Goal: Information Seeking & Learning: Learn about a topic

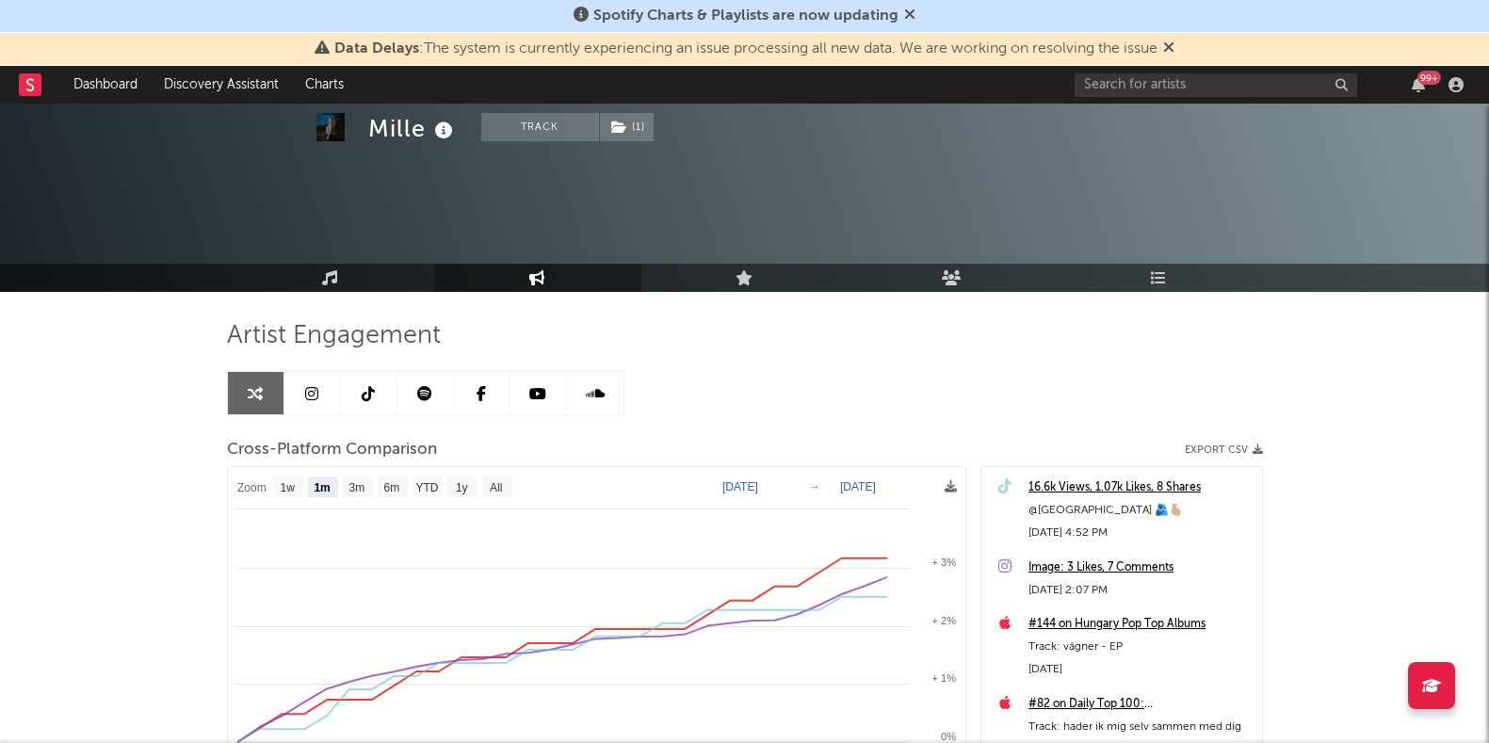
select select "1m"
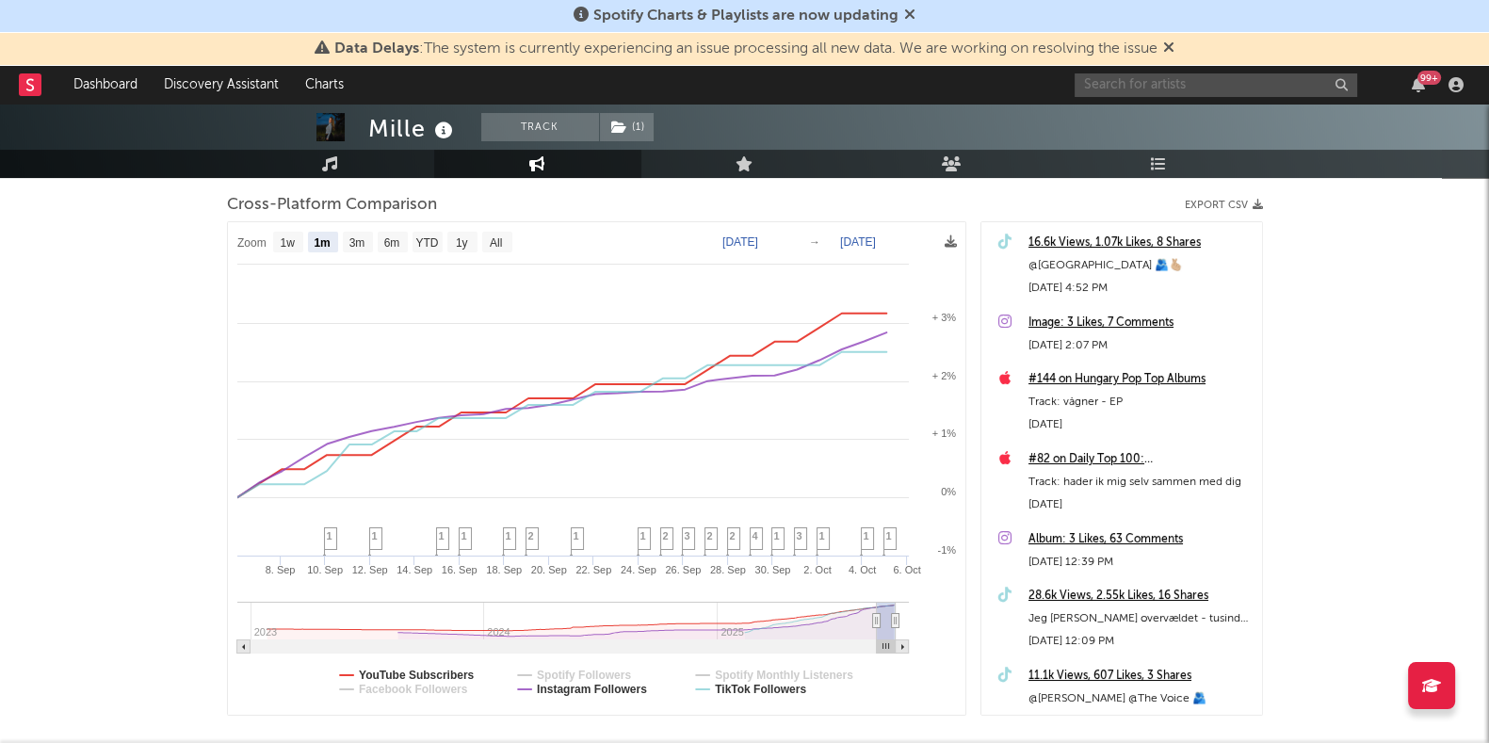
click at [1268, 79] on input "text" at bounding box center [1216, 85] width 283 height 24
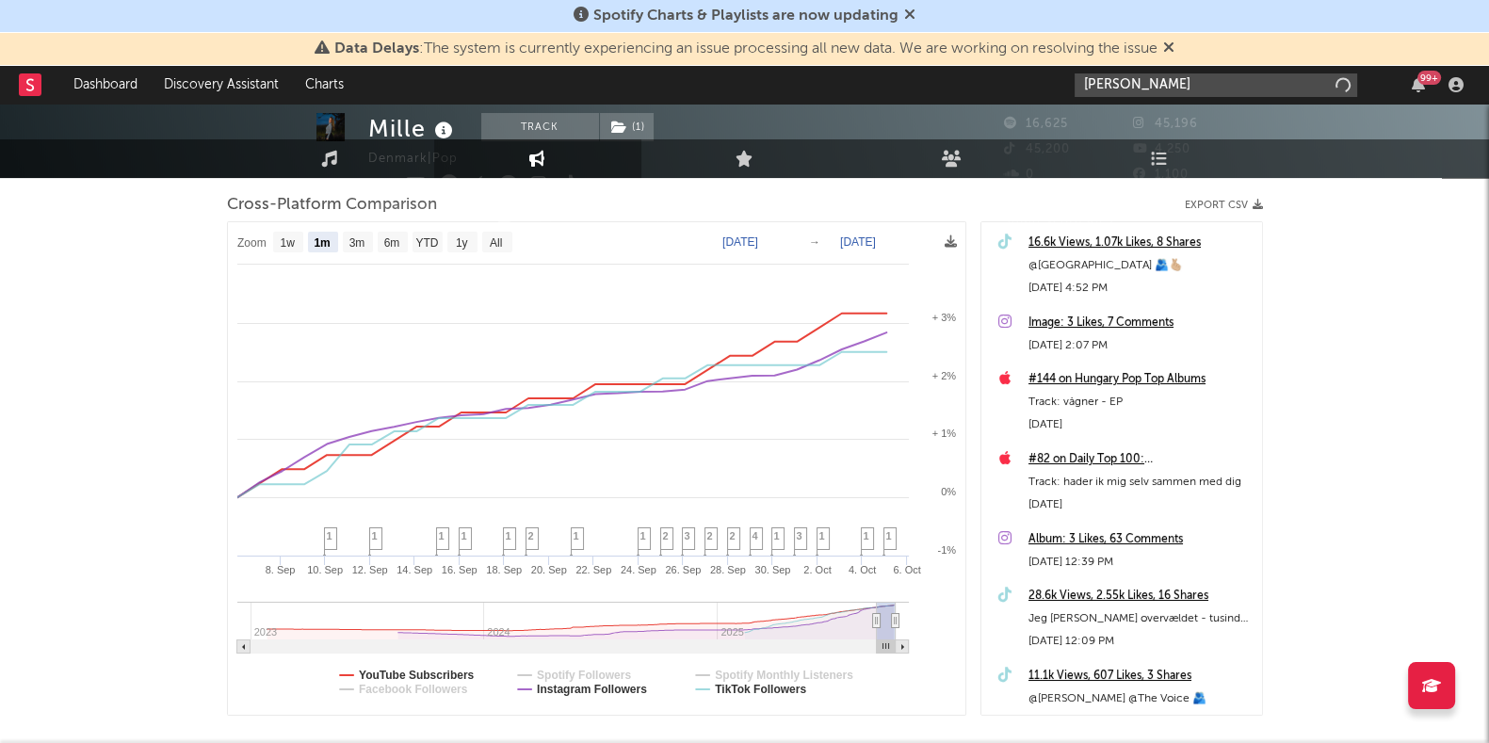
scroll to position [0, 0]
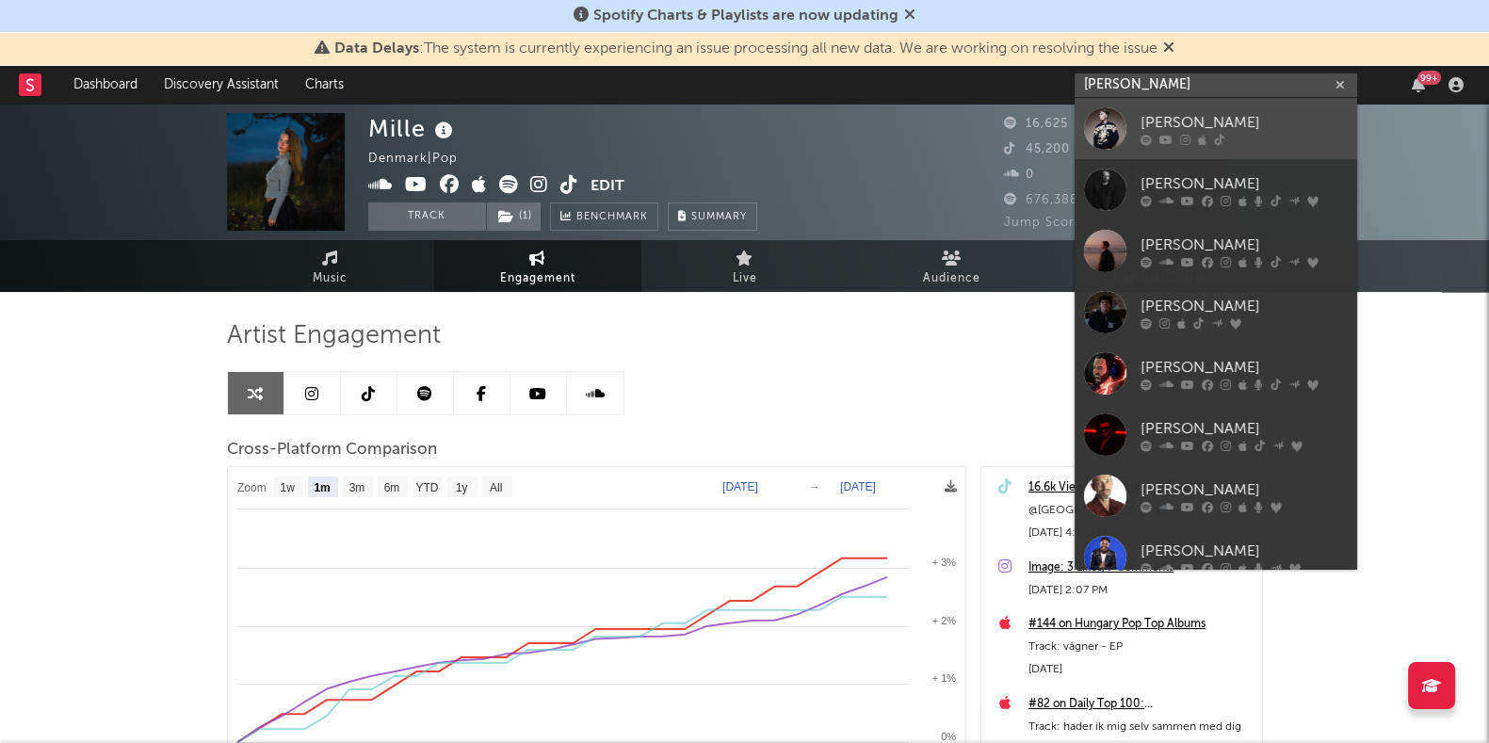
type input "[PERSON_NAME]"
click at [1254, 116] on div "[PERSON_NAME]" at bounding box center [1244, 122] width 207 height 23
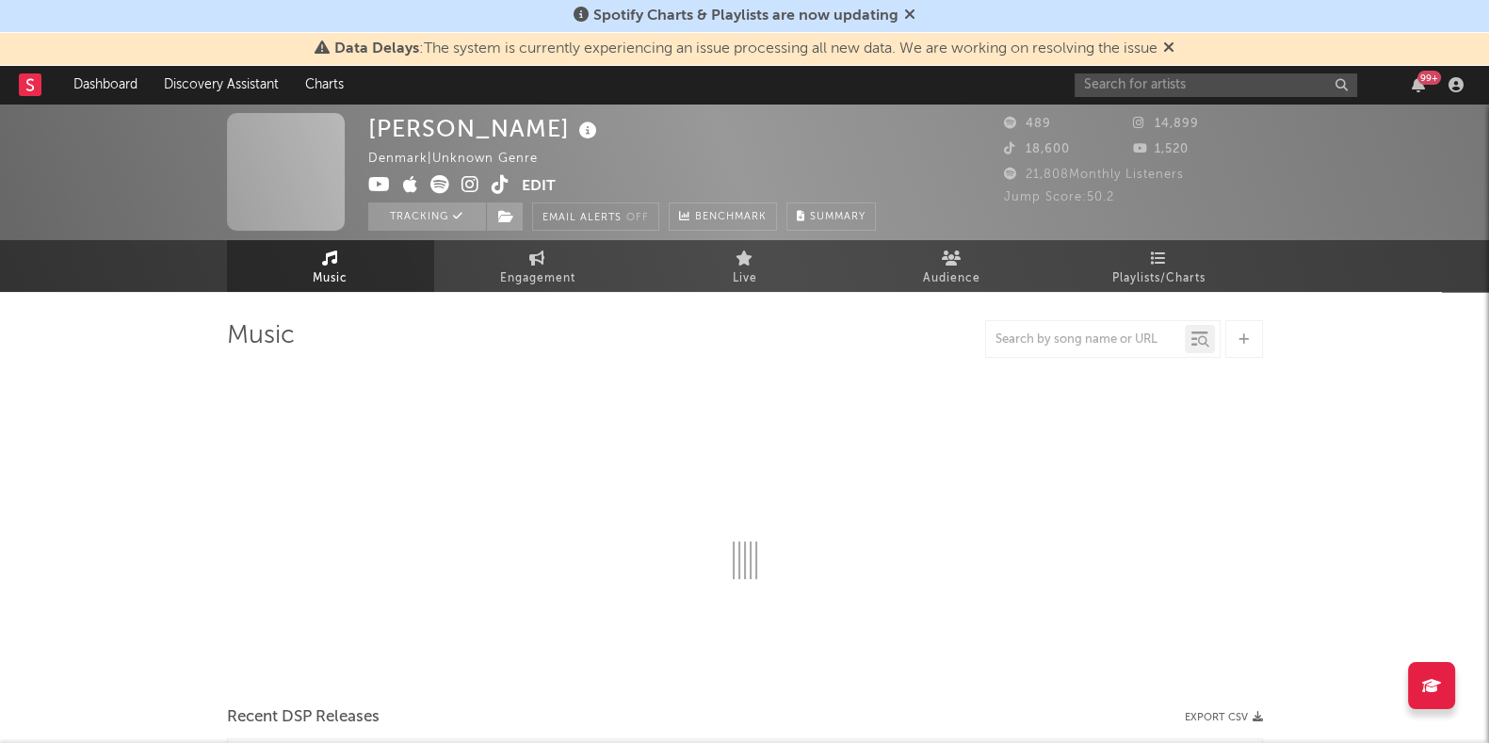
select select "1w"
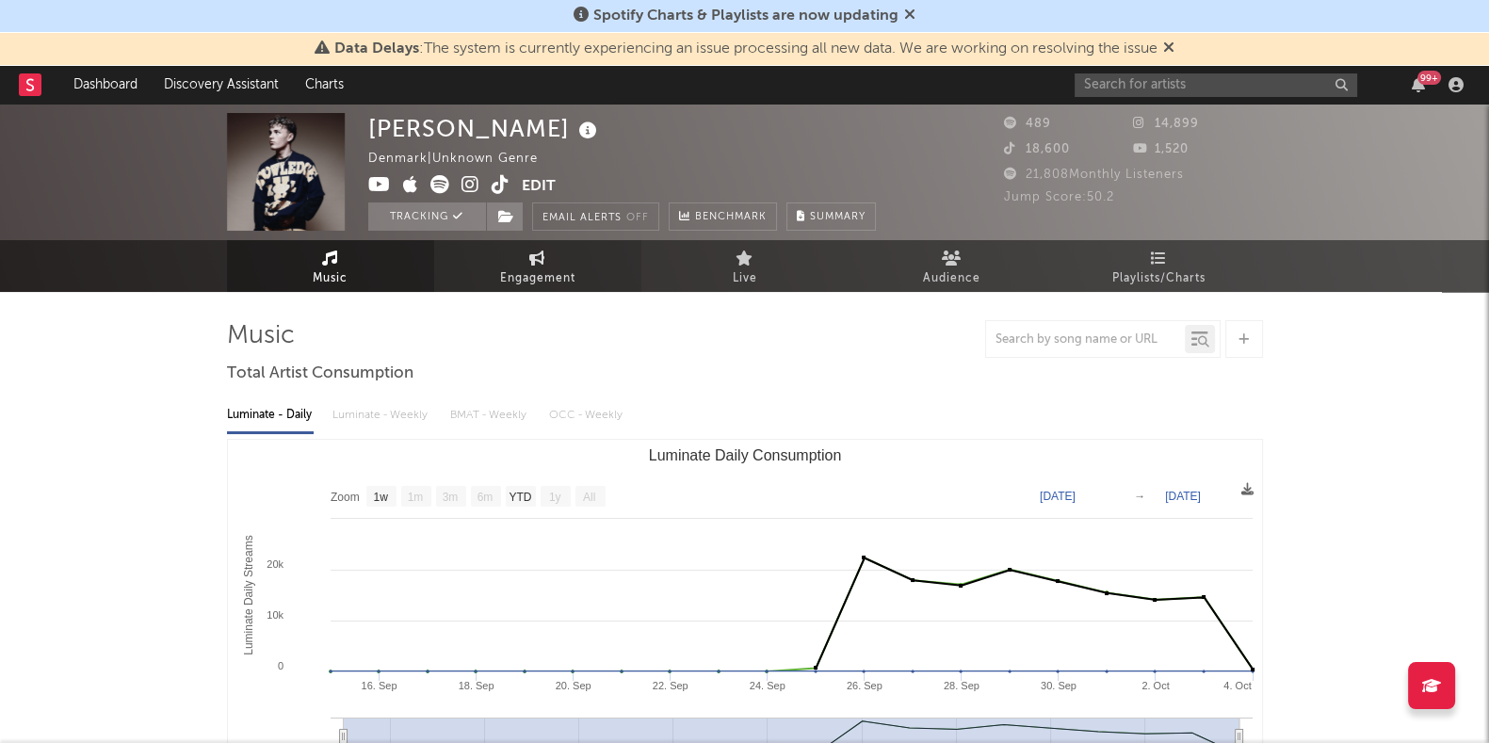
click at [481, 263] on link "Engagement" at bounding box center [537, 266] width 207 height 52
select select "1w"
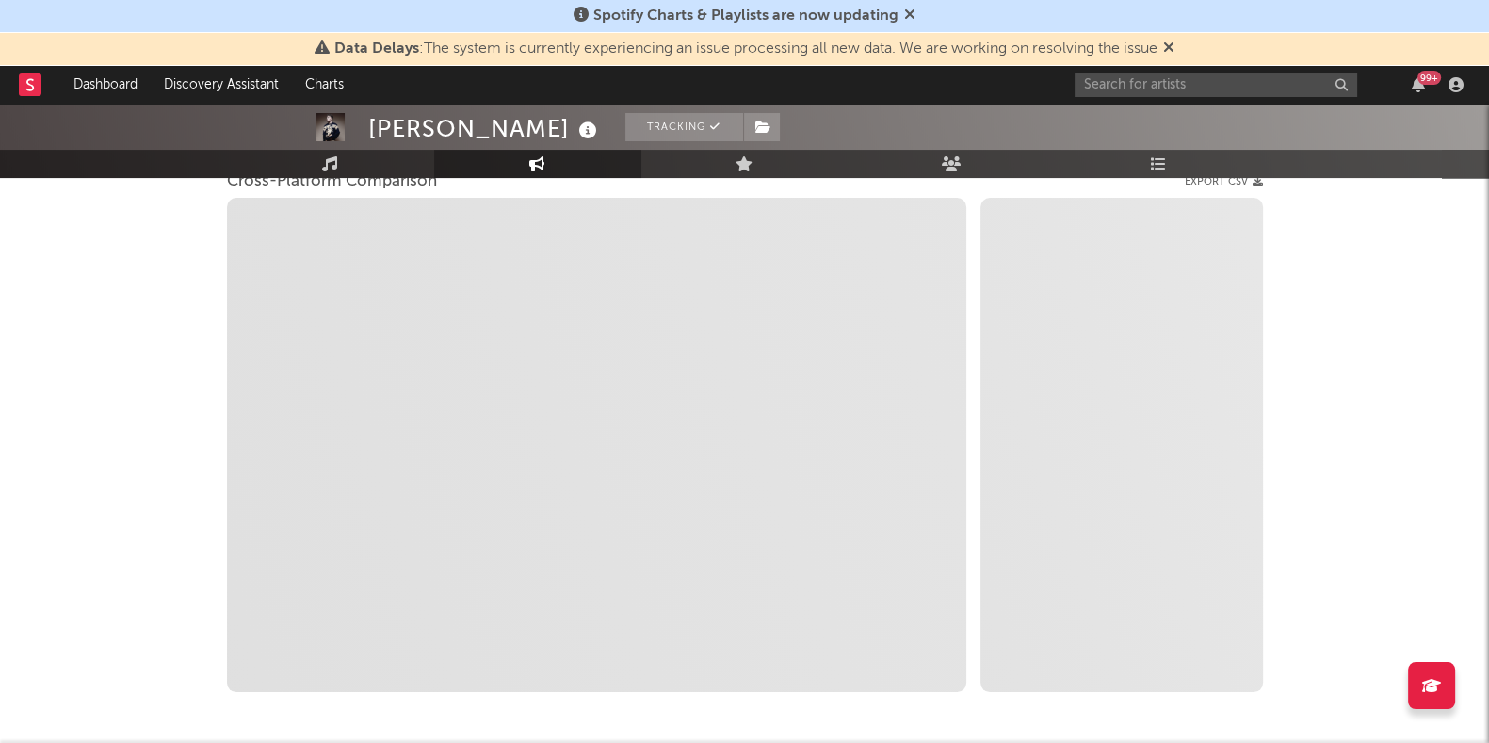
scroll to position [273, 0]
select select "1m"
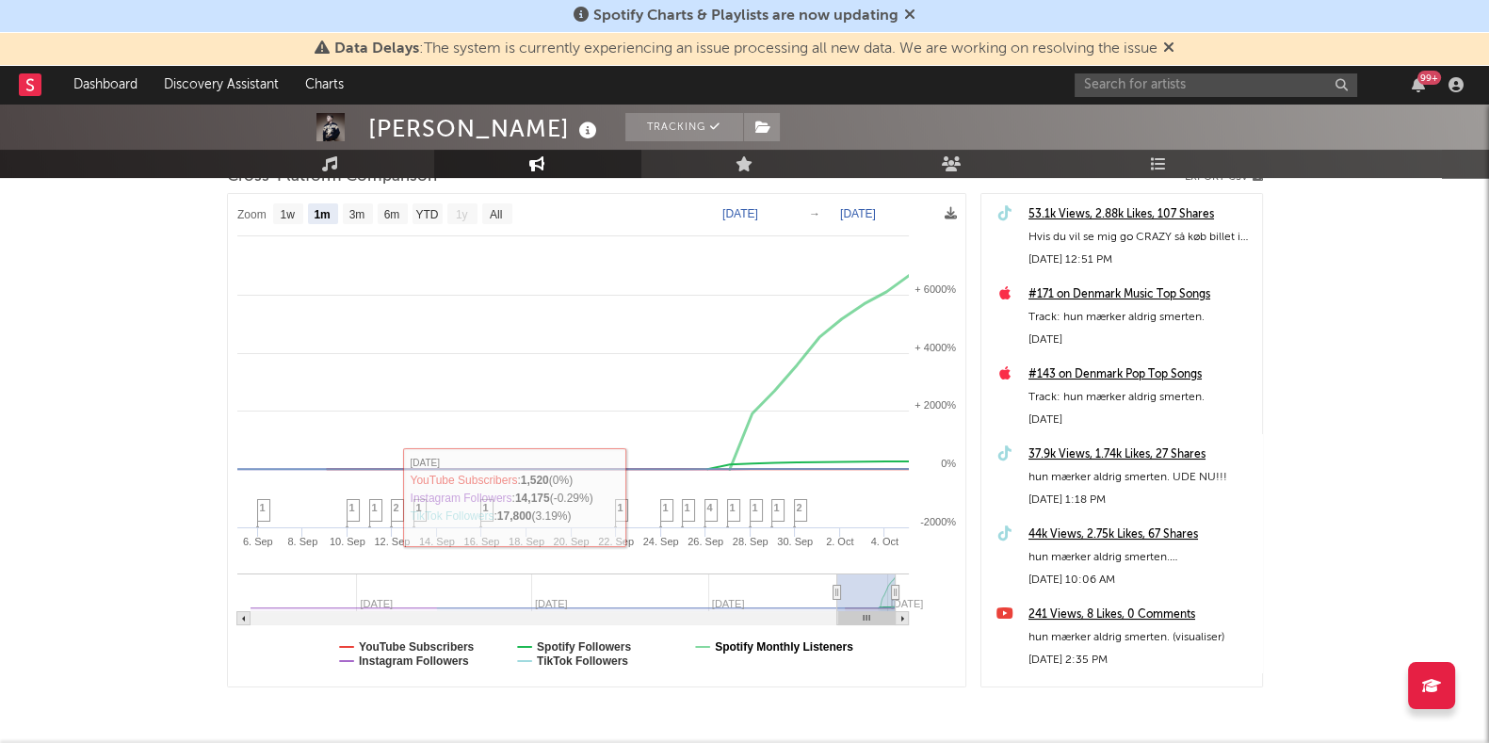
click at [752, 642] on text "Spotify Monthly Listeners" at bounding box center [784, 647] width 138 height 13
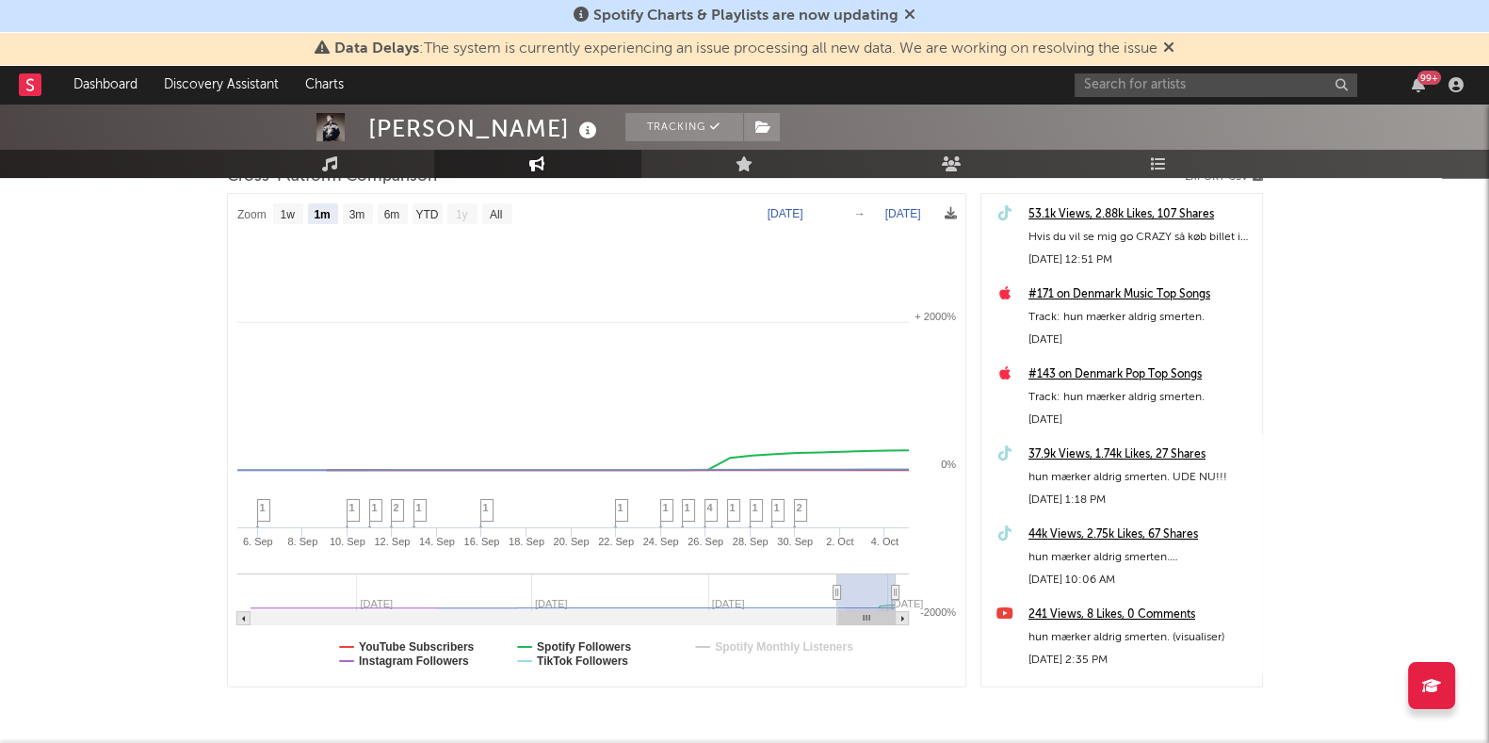
select select "1m"
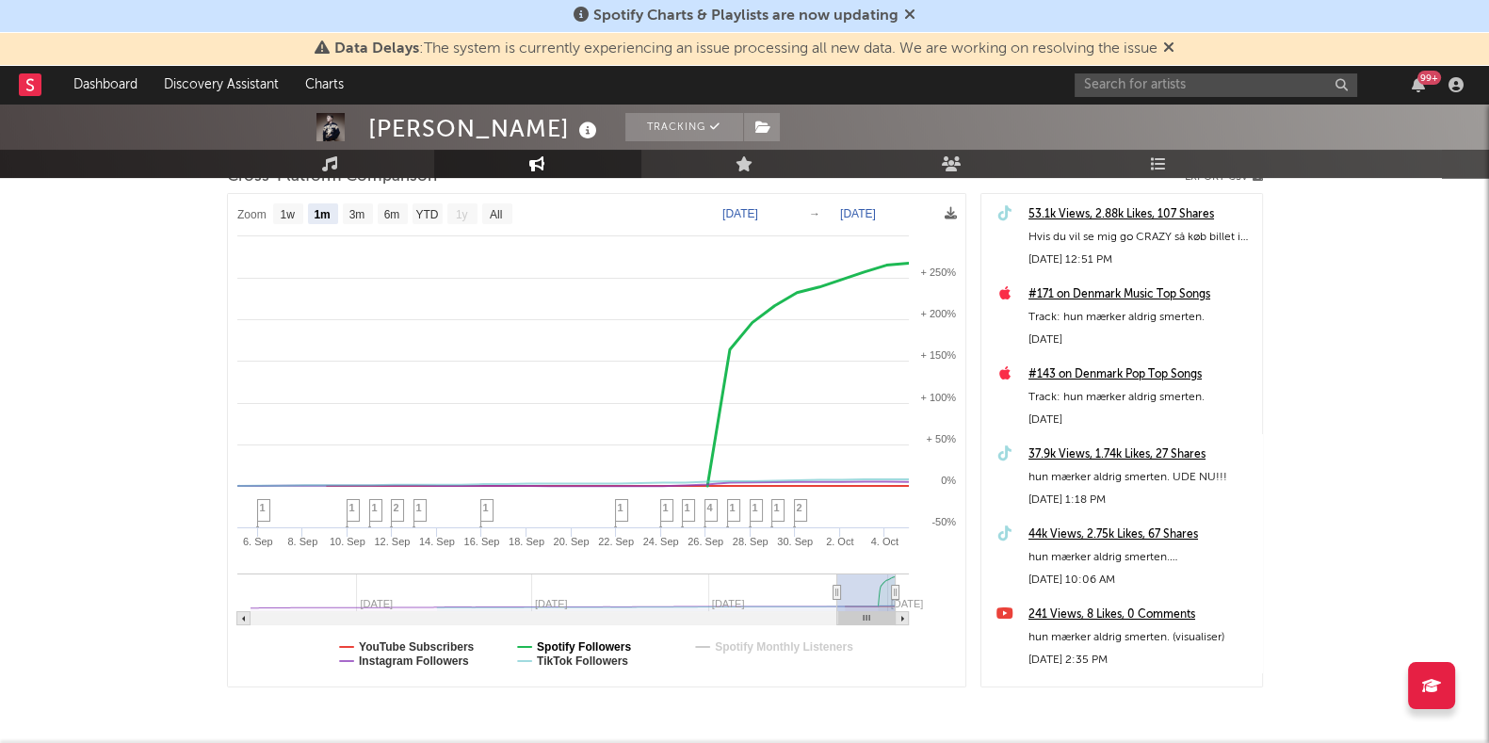
click at [611, 642] on text "Spotify Followers" at bounding box center [584, 647] width 94 height 13
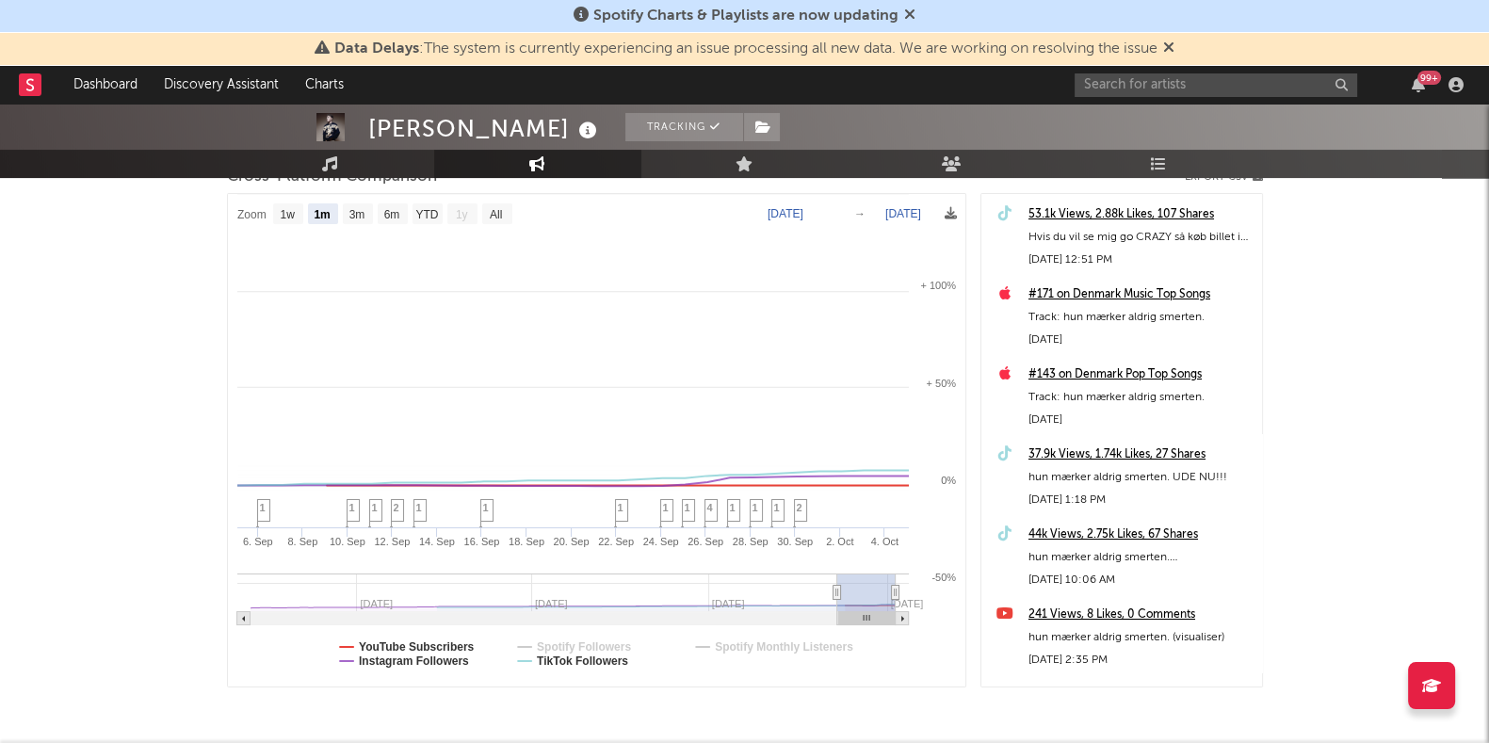
select select "1m"
